Goal: Task Accomplishment & Management: Manage account settings

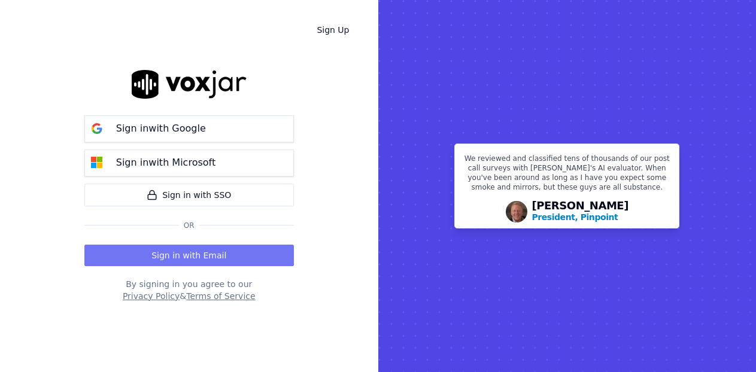
click at [202, 257] on button "Sign in with Email" at bounding box center [189, 256] width 210 height 22
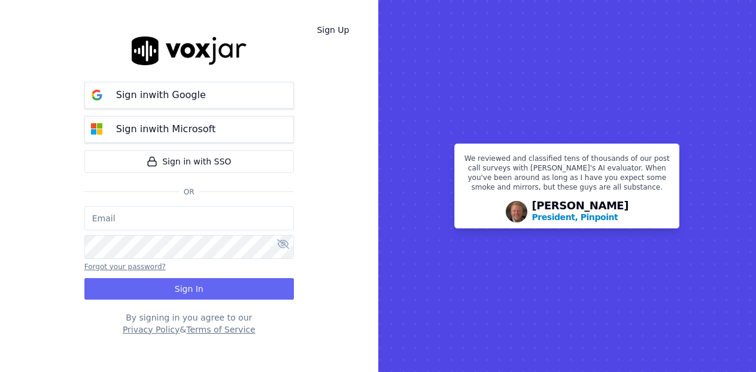
click at [126, 268] on button "Forgot your password?" at bounding box center [124, 267] width 81 height 10
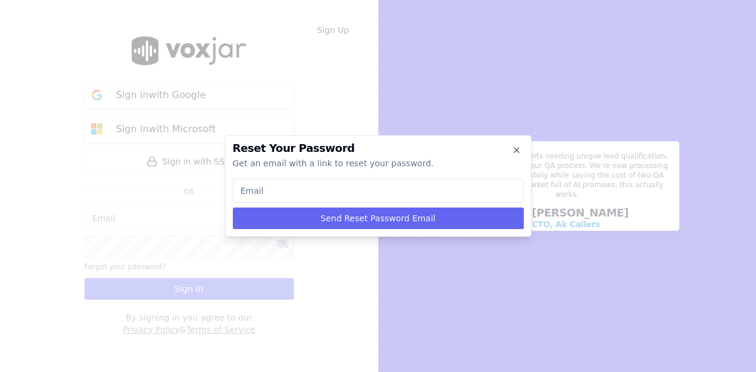
type input "a"
type input "an"
type input "ant"
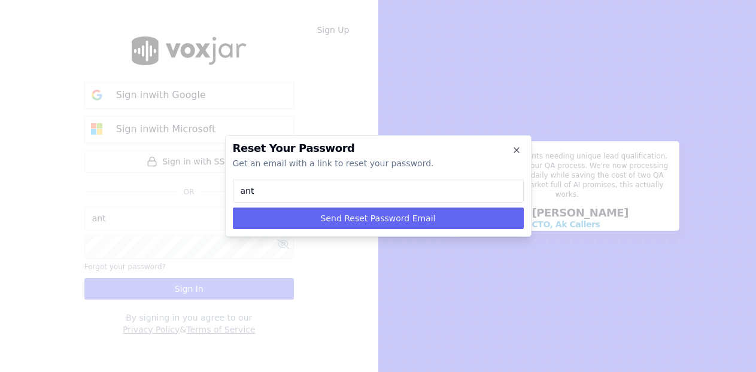
type input "[PERSON_NAME][EMAIL_ADDRESS][PERSON_NAME][DOMAIN_NAME]"
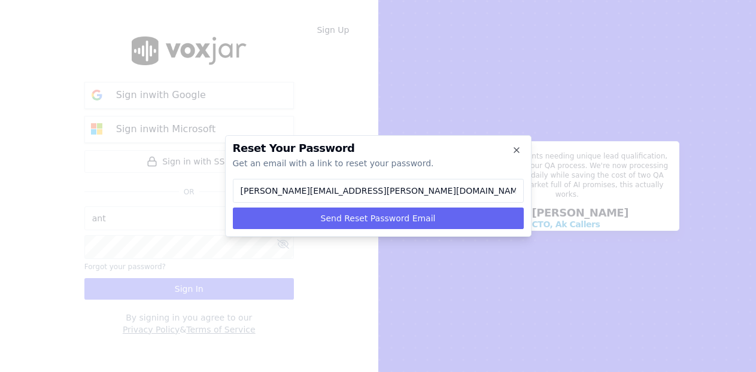
type input "[PERSON_NAME][EMAIL_ADDRESS][PERSON_NAME][DOMAIN_NAME]"
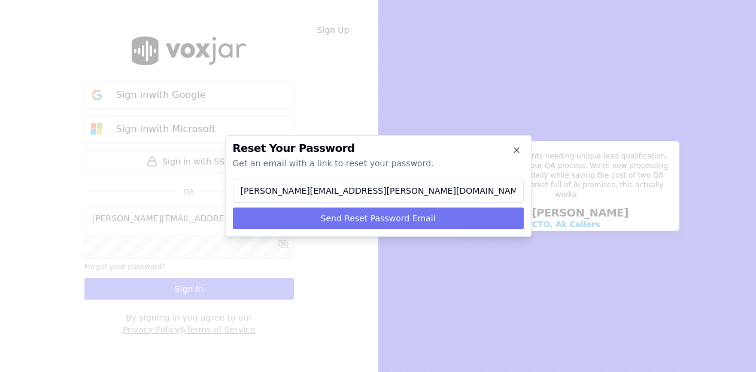
click at [327, 222] on button "Send Reset Password Email" at bounding box center [378, 219] width 291 height 22
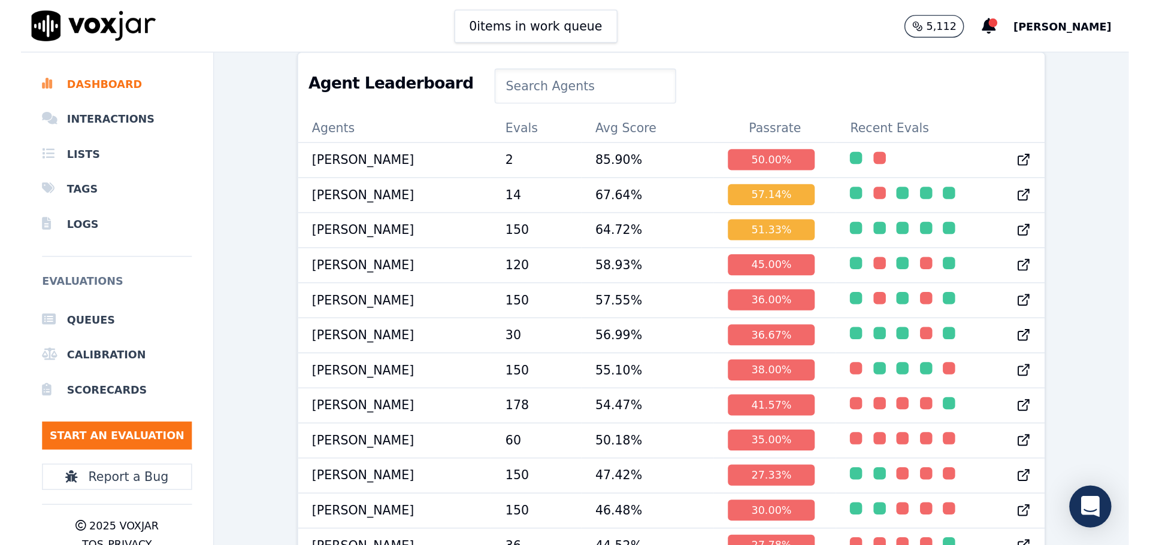
scroll to position [517, 0]
